Goal: Task Accomplishment & Management: Use online tool/utility

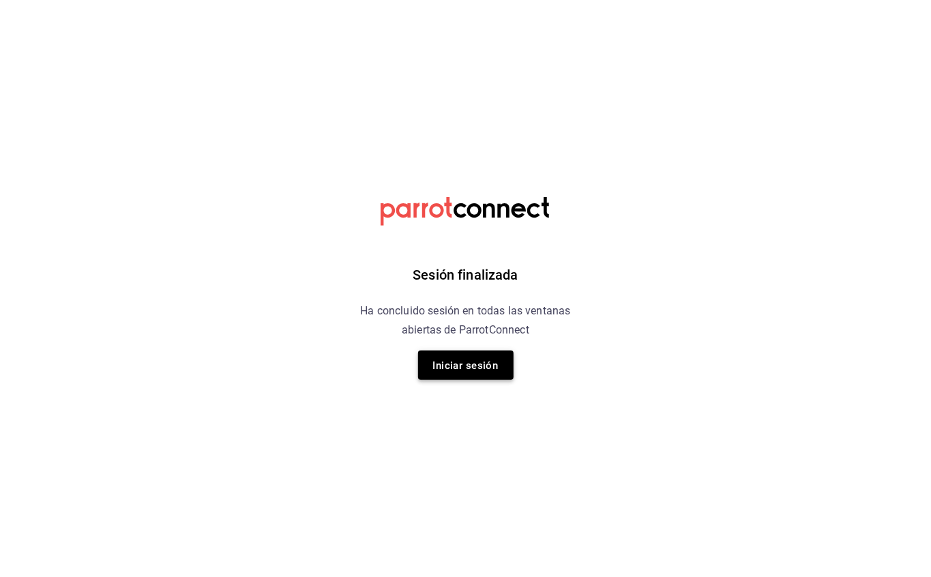
click at [480, 370] on font "Iniciar sesión" at bounding box center [466, 366] width 66 height 12
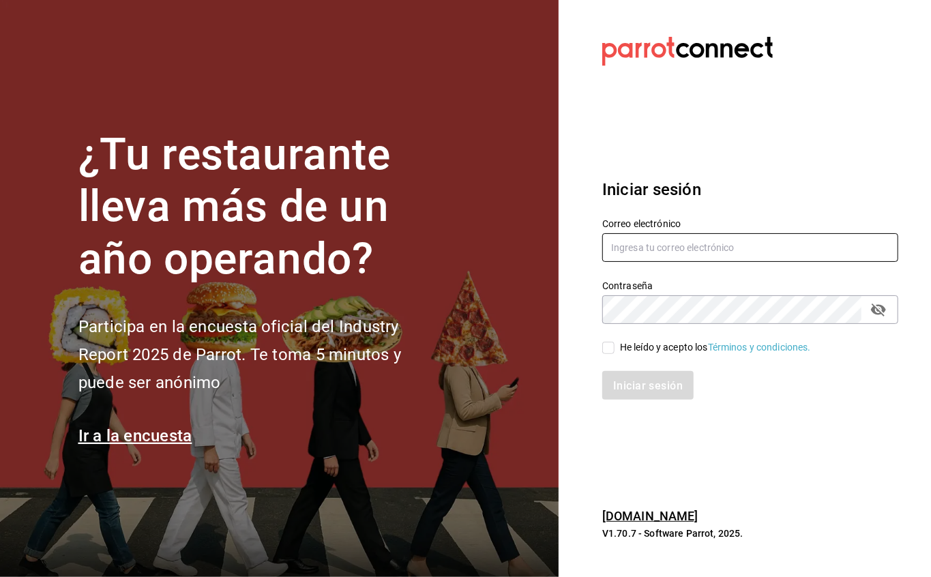
type input "[EMAIL_ADDRESS][DOMAIN_NAME]"
click at [607, 352] on input "He leído y acepto los Términos y condiciones." at bounding box center [609, 348] width 12 height 12
checkbox input "true"
click at [680, 384] on font "Iniciar sesión" at bounding box center [649, 385] width 70 height 13
